Goal: Information Seeking & Learning: Learn about a topic

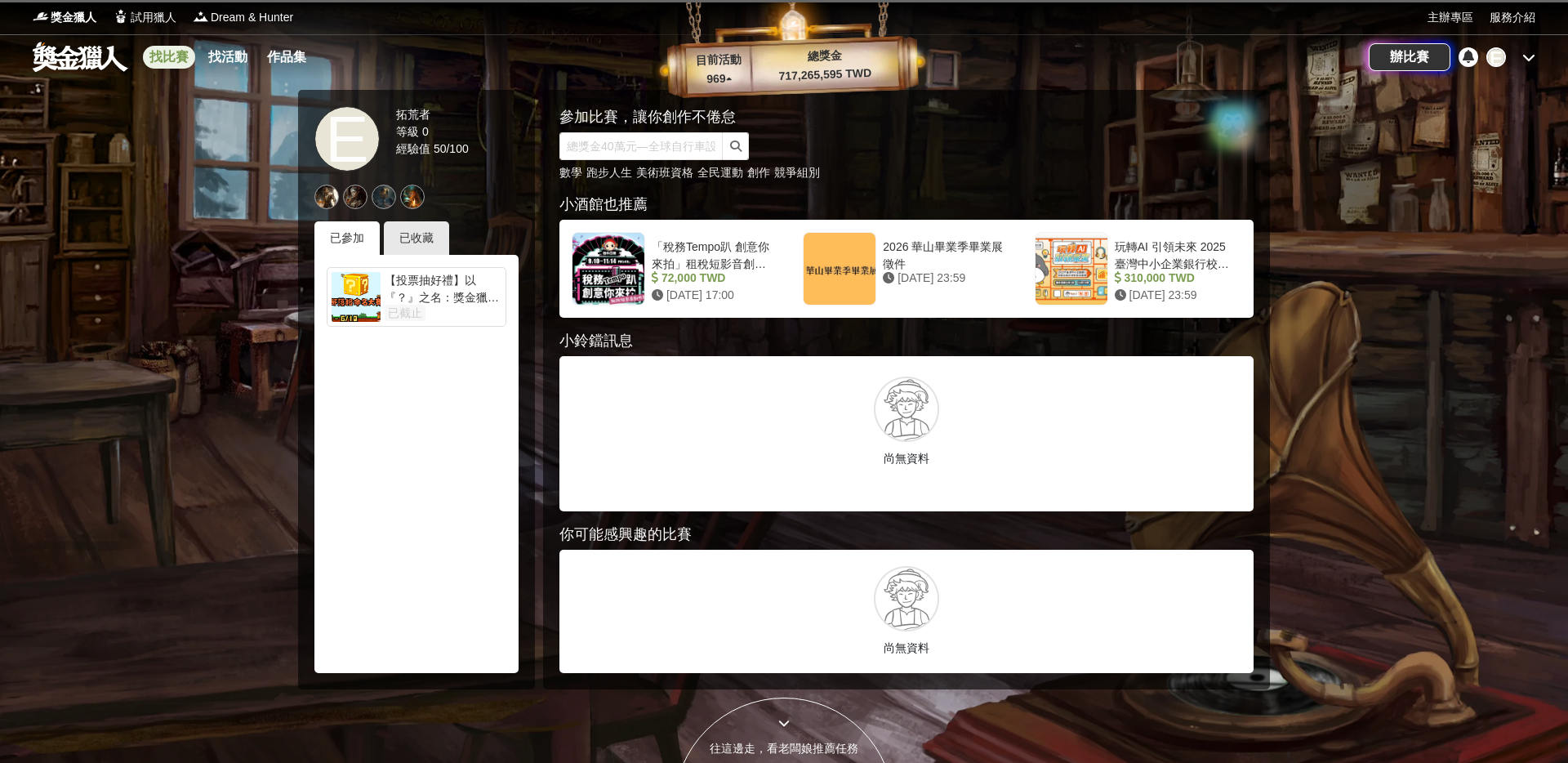
click at [177, 56] on link "找比賽" at bounding box center [169, 57] width 52 height 23
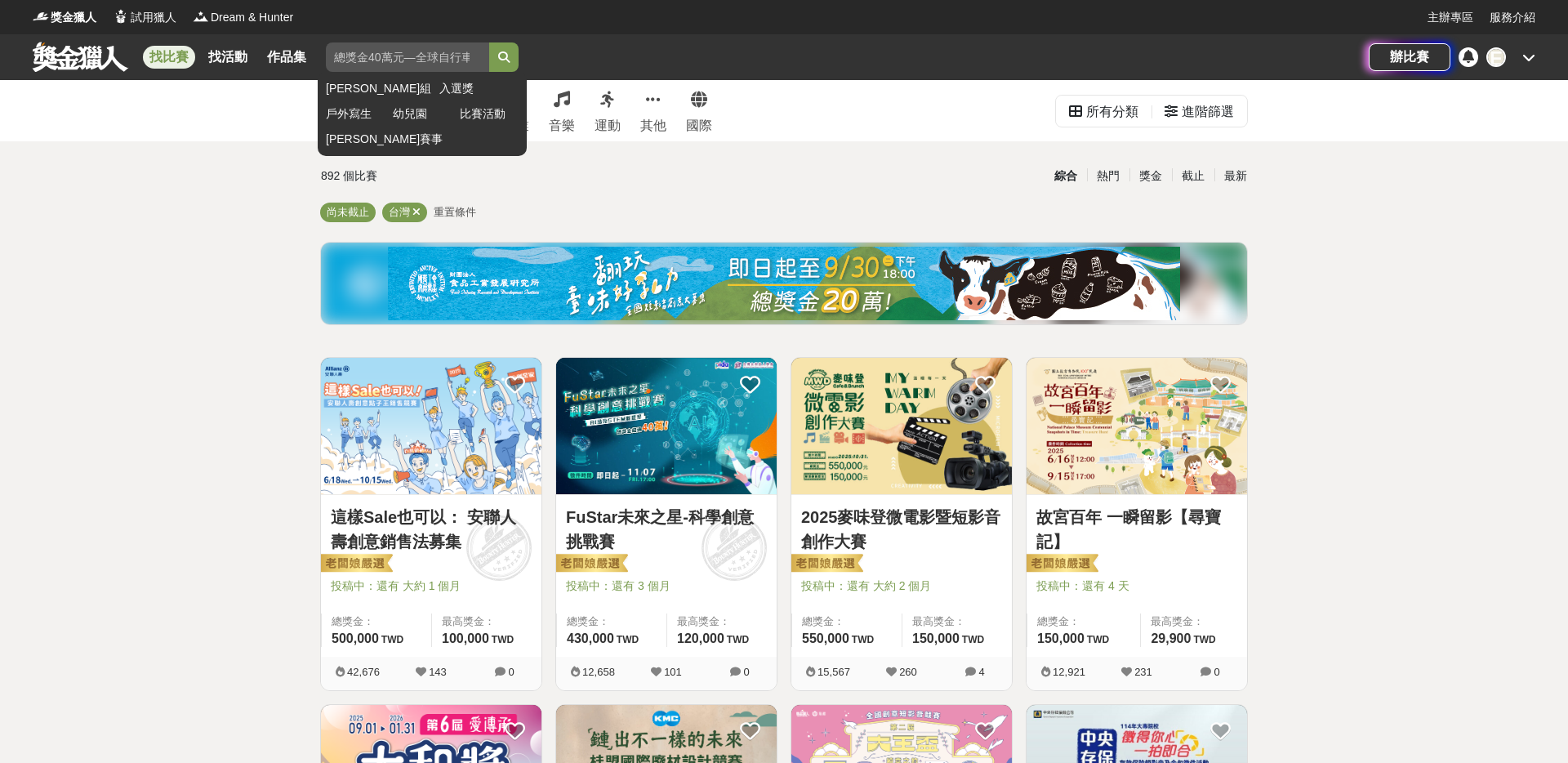
click at [409, 63] on input "search" at bounding box center [407, 58] width 163 height 30
type input "國際"
click at [489, 43] on button "submit" at bounding box center [504, 58] width 30 height 30
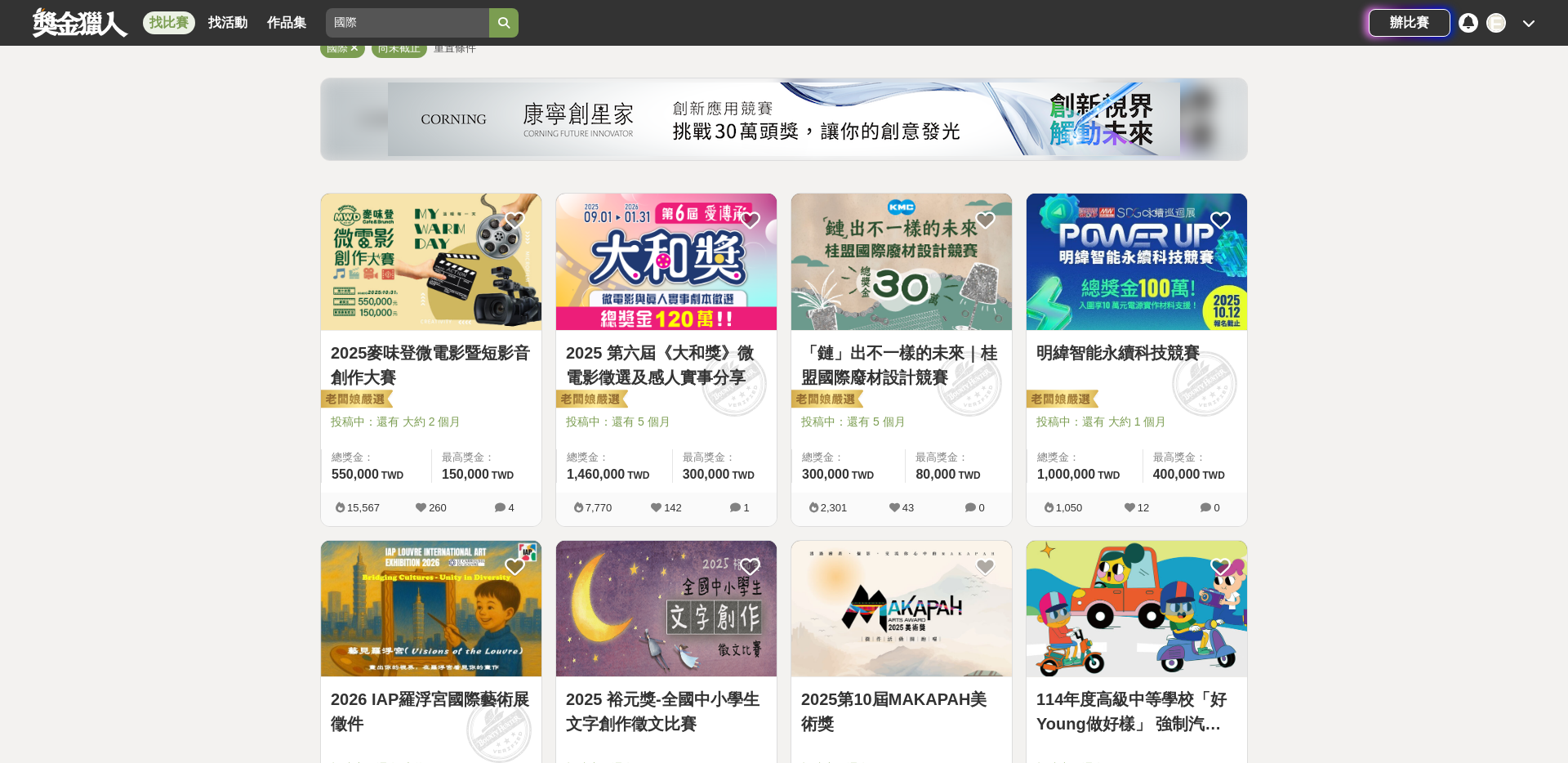
scroll to position [158, 0]
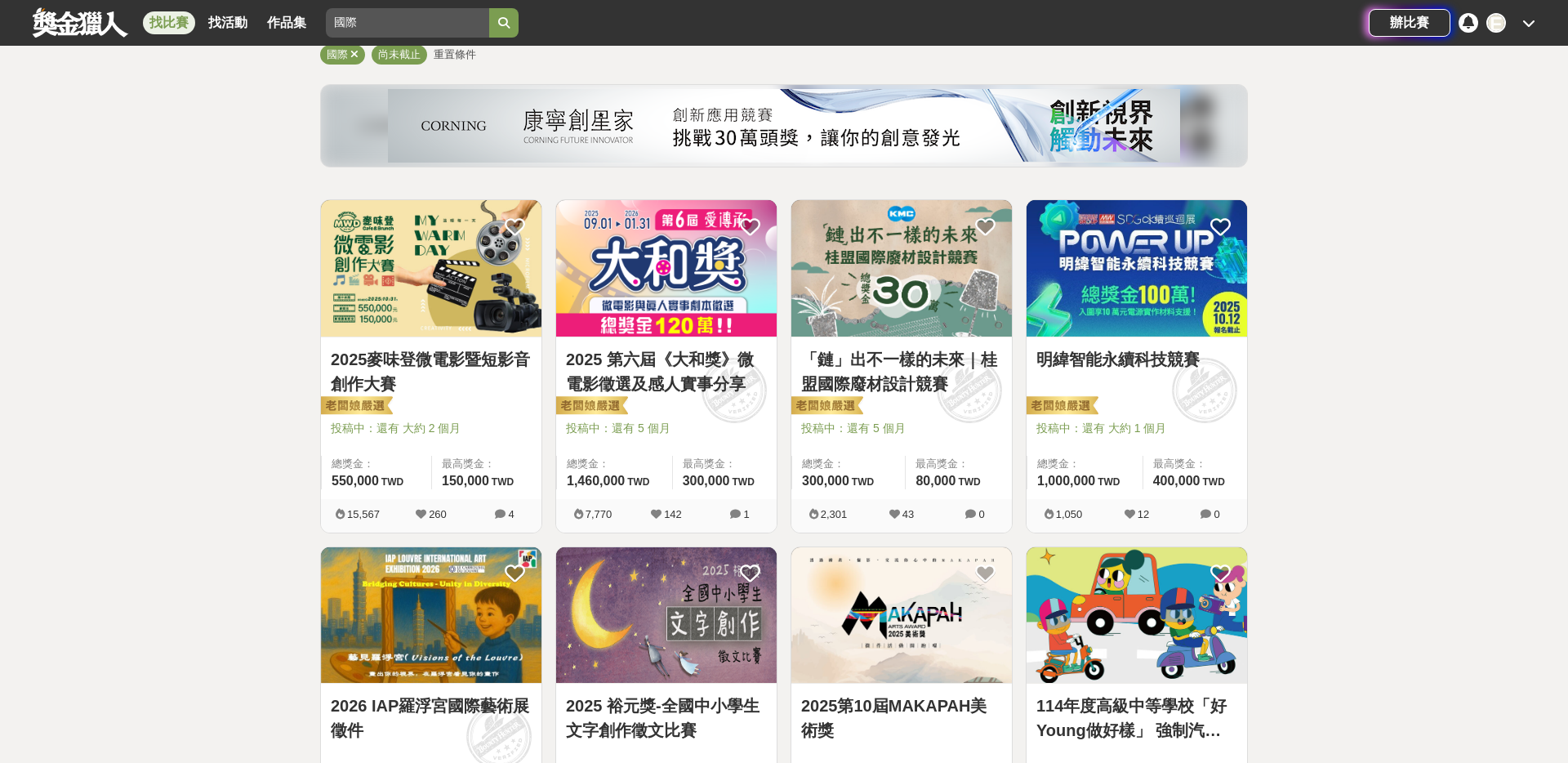
click at [624, 368] on link "2025 第六屆《大和獎》微電影徵選及感人實事分享" at bounding box center [666, 371] width 201 height 49
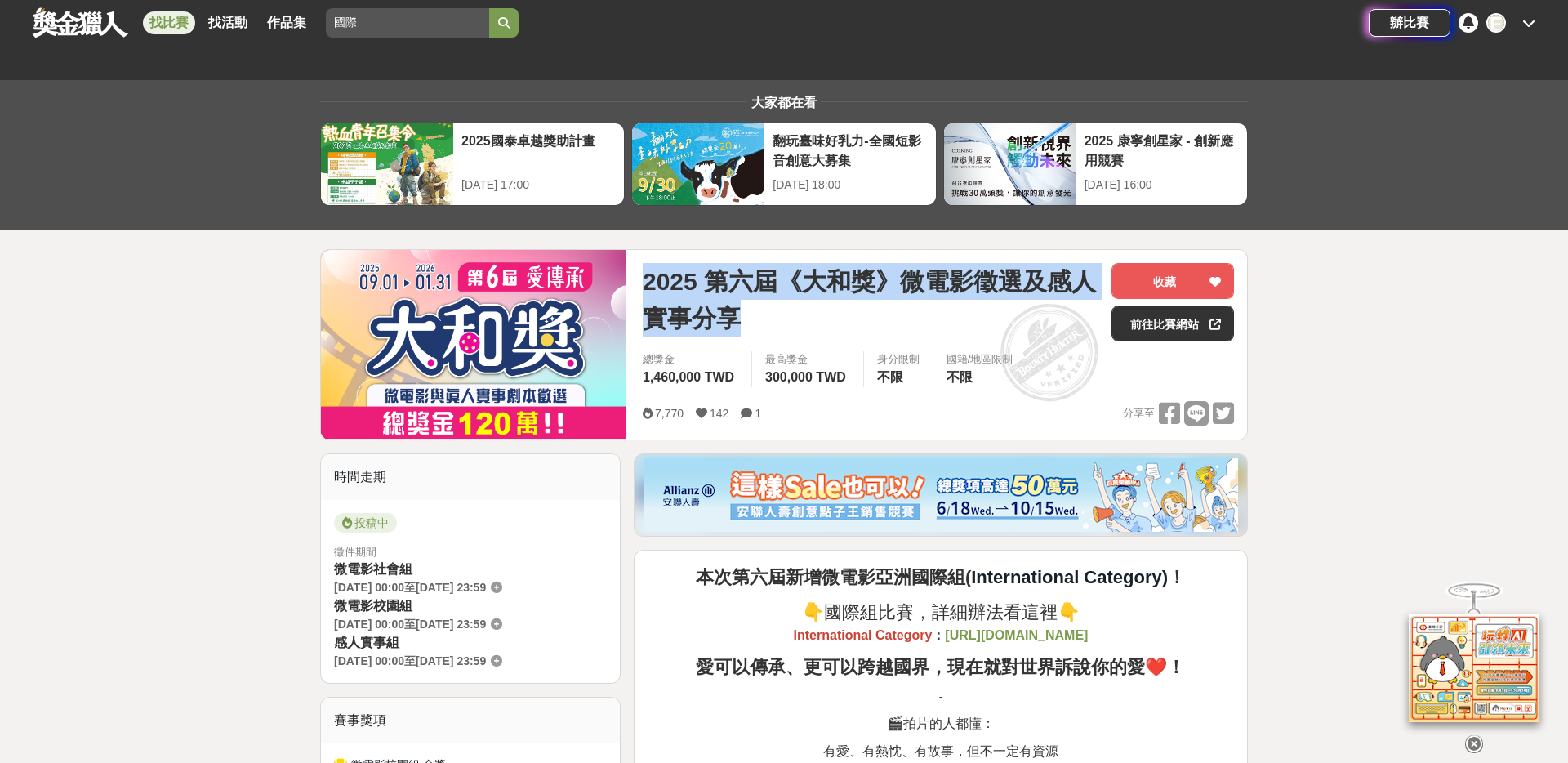
drag, startPoint x: 741, startPoint y: 312, endPoint x: 640, endPoint y: 279, distance: 106.3
click at [640, 279] on div "2025 第六屆《大和獎》微電影徵選及感人實事分享 收藏 前往比賽網站 總獎金 1,460,000 TWD 最高獎金 300,000 TWD 身分限制 不限 …" at bounding box center [938, 344] width 617 height 189
copy span "2025 第六屆《大和獎》微電影徵選及感人實事分享"
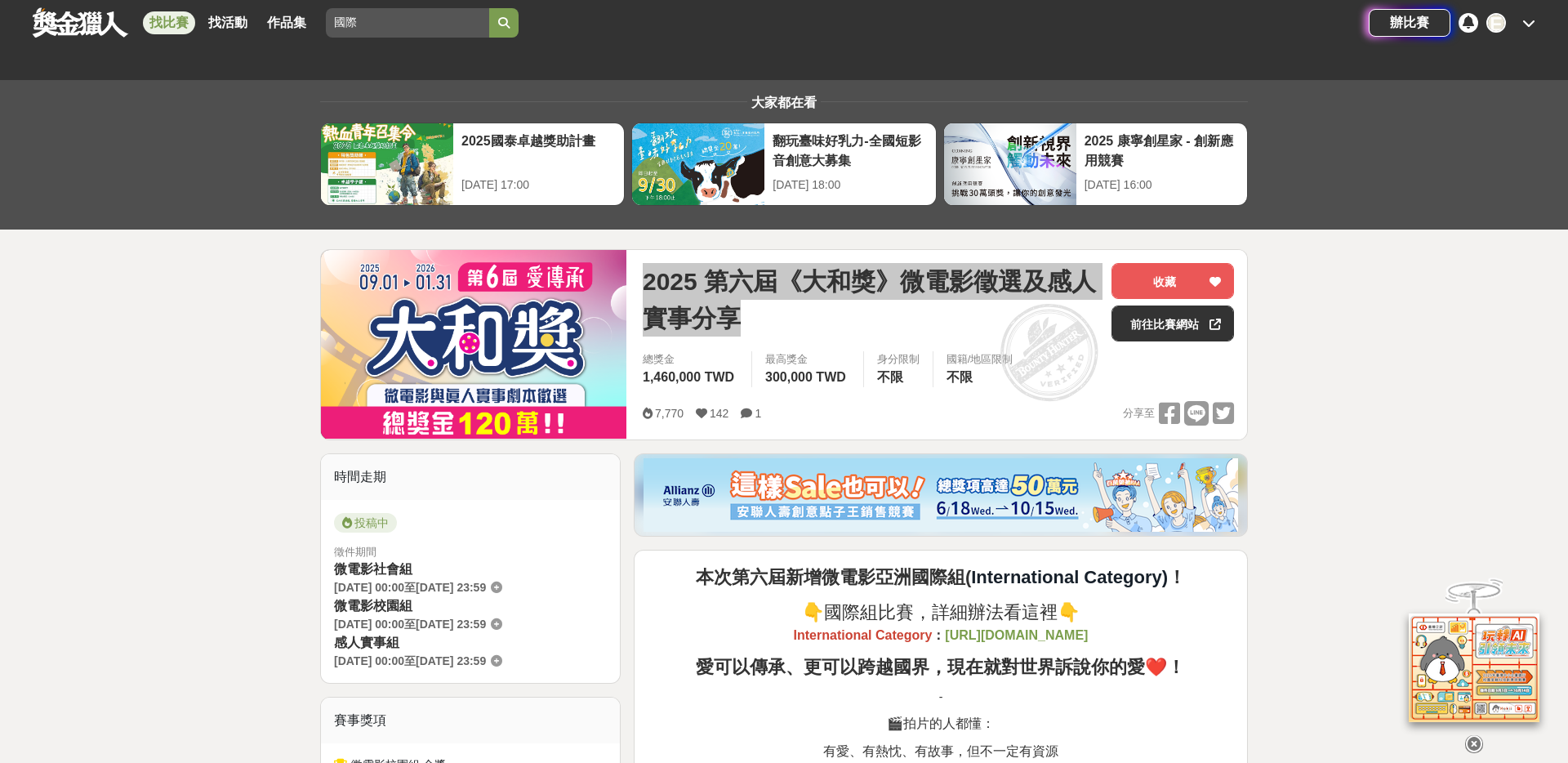
scroll to position [1, 0]
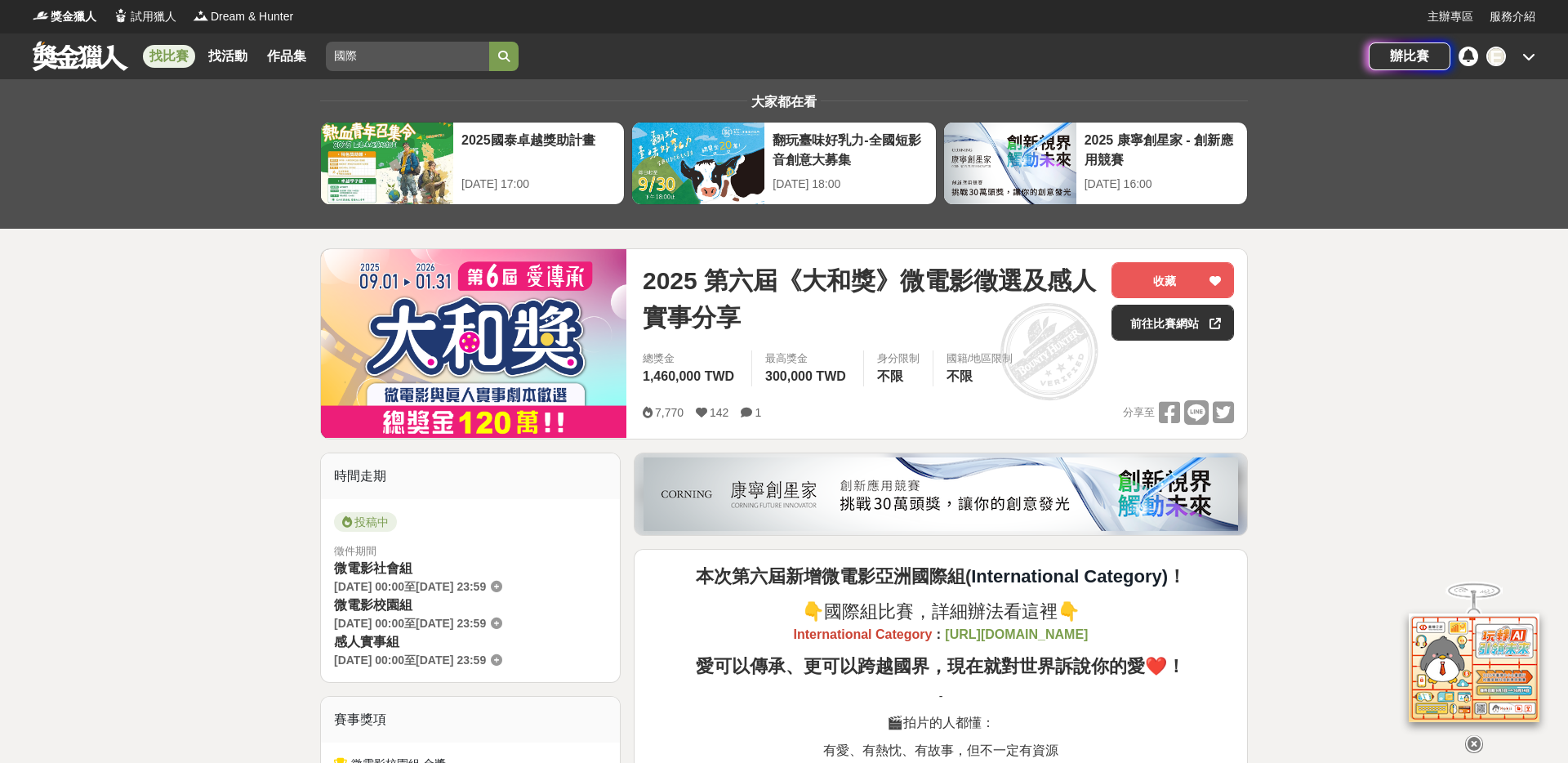
drag, startPoint x: 758, startPoint y: 314, endPoint x: 732, endPoint y: 317, distance: 26.2
click at [740, 317] on span "2025 第六屆《大和獎》微電影徵選及感人實事分享" at bounding box center [870, 298] width 456 height 74
drag, startPoint x: 722, startPoint y: 318, endPoint x: 732, endPoint y: 318, distance: 10.0
click at [730, 318] on span "2025 第六屆《大和獎》微電影徵選及感人實事分享" at bounding box center [870, 298] width 456 height 74
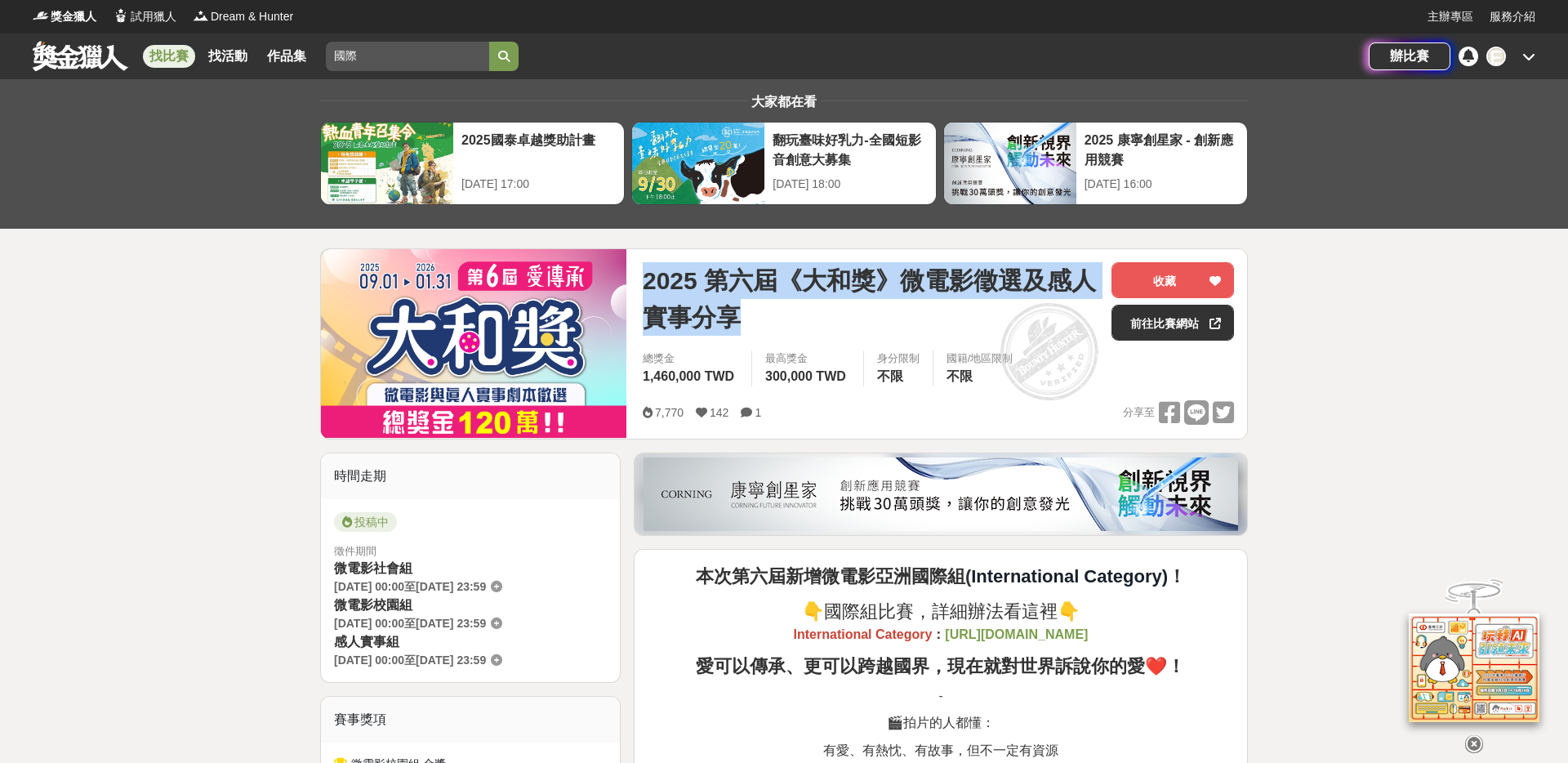
drag, startPoint x: 731, startPoint y: 318, endPoint x: 640, endPoint y: 284, distance: 97.1
click at [640, 284] on div "2025 第六屆《大和獎》微電影徵選及感人實事分享 收藏 前往比賽網站 總獎金 1,460,000 TWD 最高獎金 300,000 TWD 身分限制 不限 …" at bounding box center [938, 343] width 617 height 189
copy span "2025 第六屆《大和獎》微電影徵選及感人實事分享"
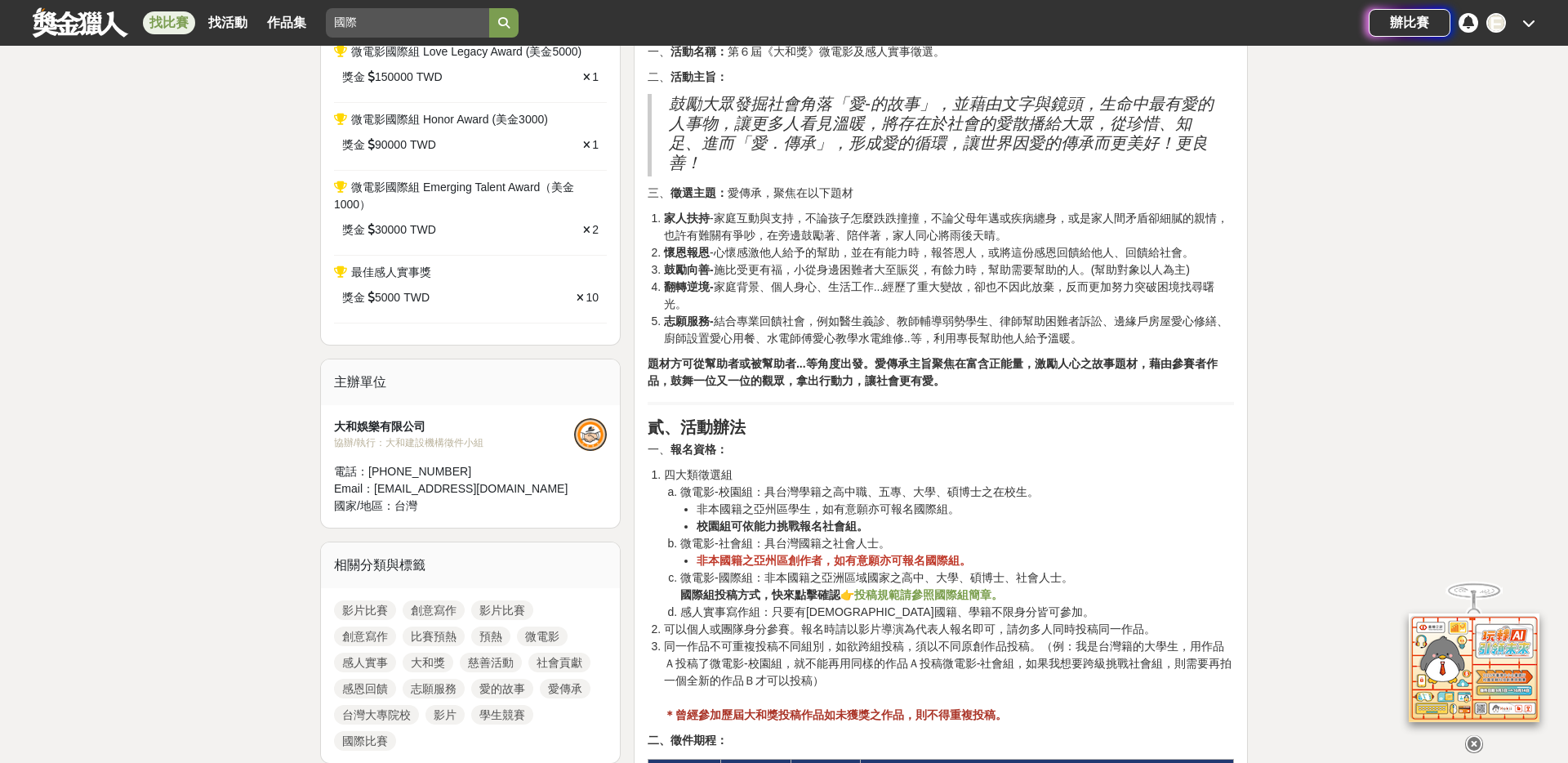
scroll to position [0, 0]
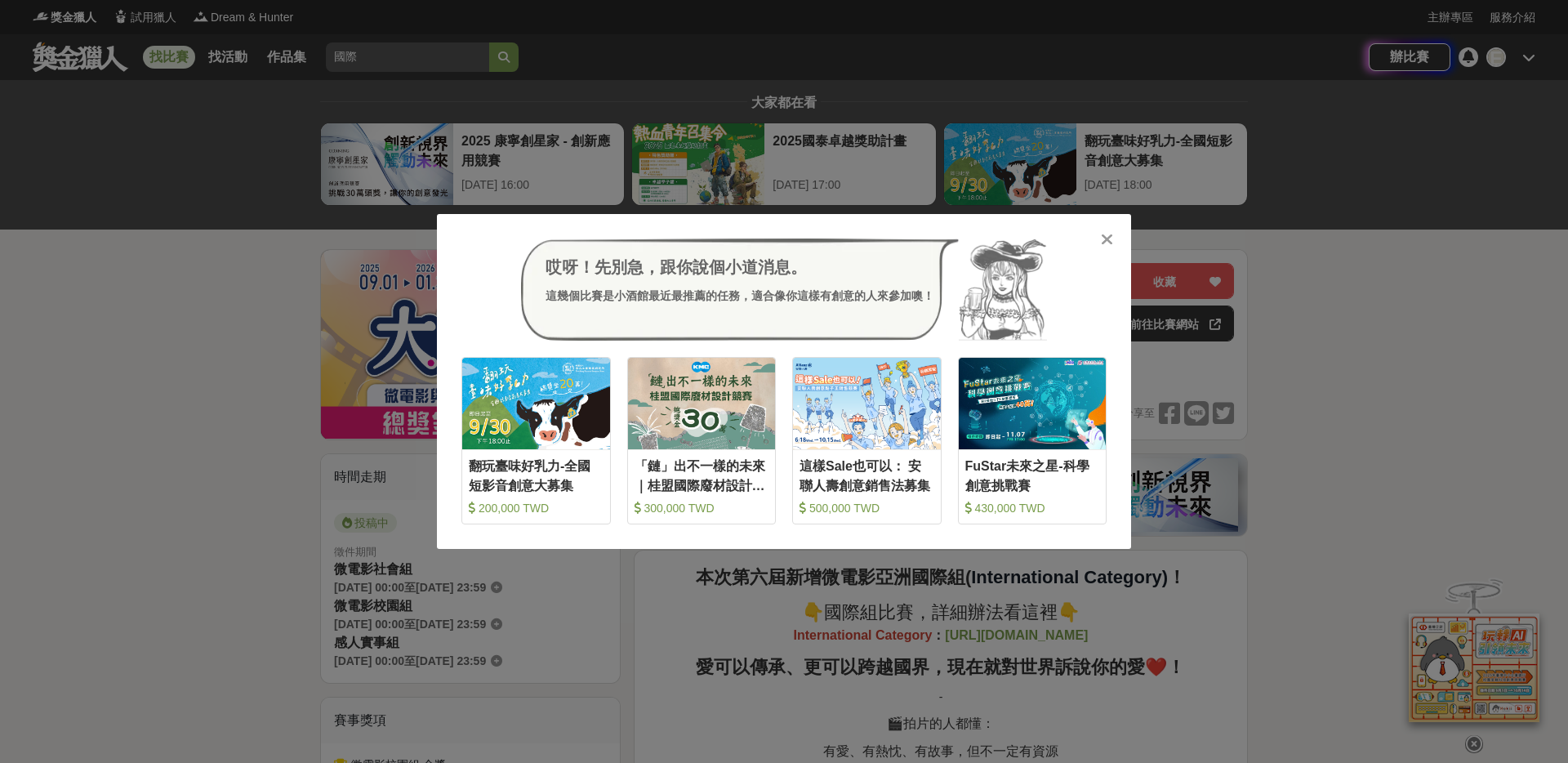
click at [1106, 238] on icon at bounding box center [1106, 240] width 12 height 17
